Goal: Go to known website: Access a specific website the user already knows

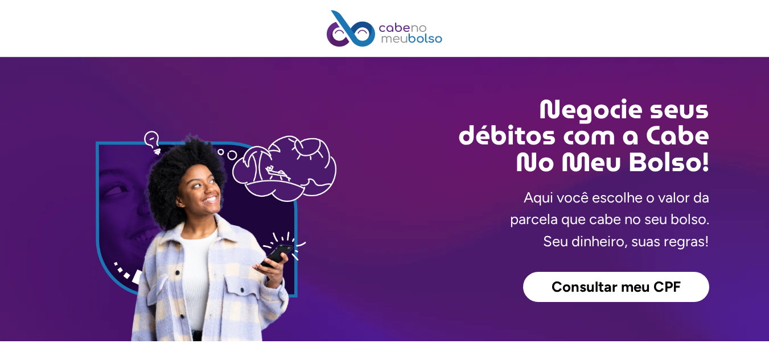
drag, startPoint x: 0, startPoint y: 0, endPoint x: 583, endPoint y: 291, distance: 652.2
click at [583, 291] on span "Consultar meu CPF" at bounding box center [616, 287] width 129 height 15
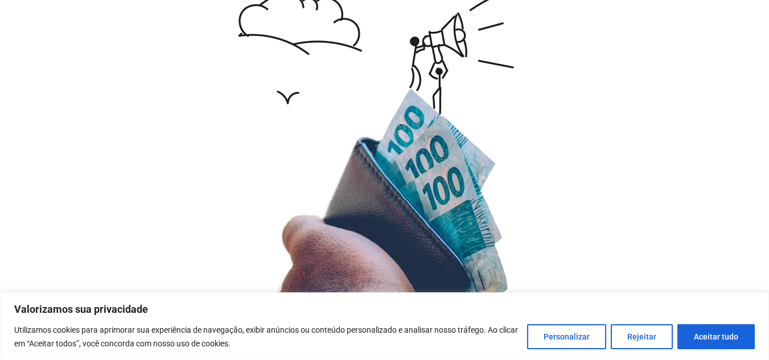
scroll to position [2846, 0]
